Goal: Task Accomplishment & Management: Manage account settings

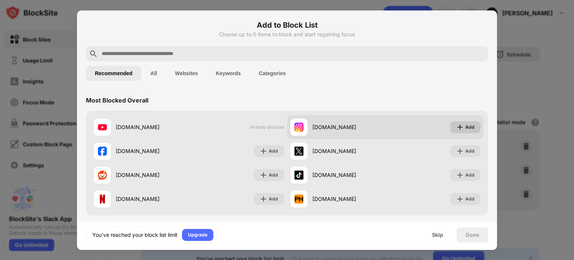
click at [459, 127] on div "Add" at bounding box center [465, 127] width 30 height 12
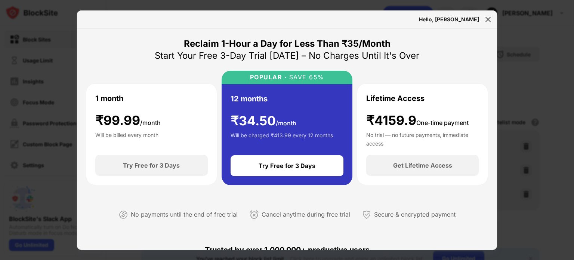
click at [480, 18] on div "Hello, [PERSON_NAME]" at bounding box center [287, 19] width 420 height 18
click at [486, 18] on img at bounding box center [487, 19] width 7 height 7
